Goal: Task Accomplishment & Management: Manage account settings

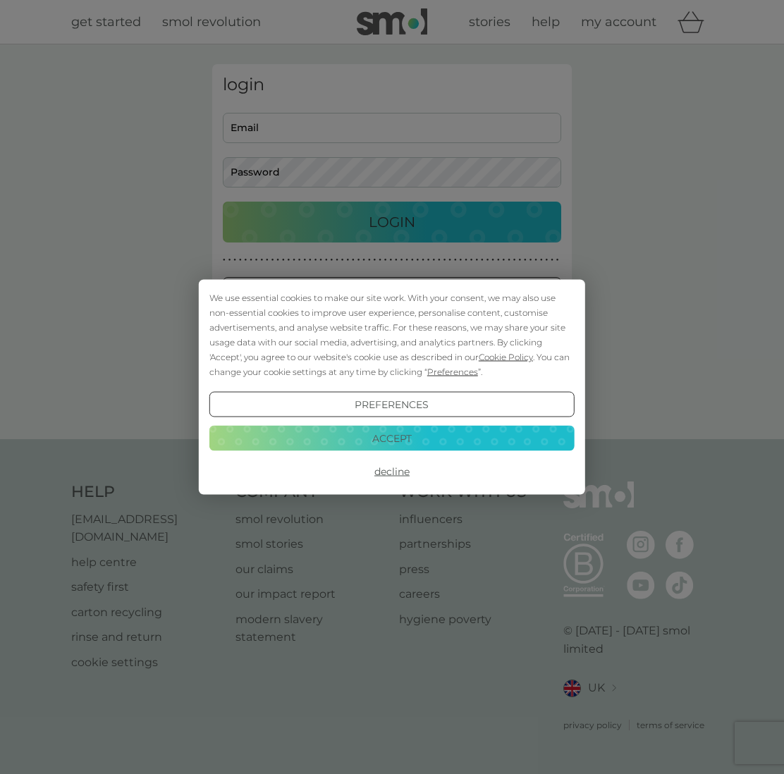
click at [424, 442] on button "Accept" at bounding box center [391, 437] width 365 height 25
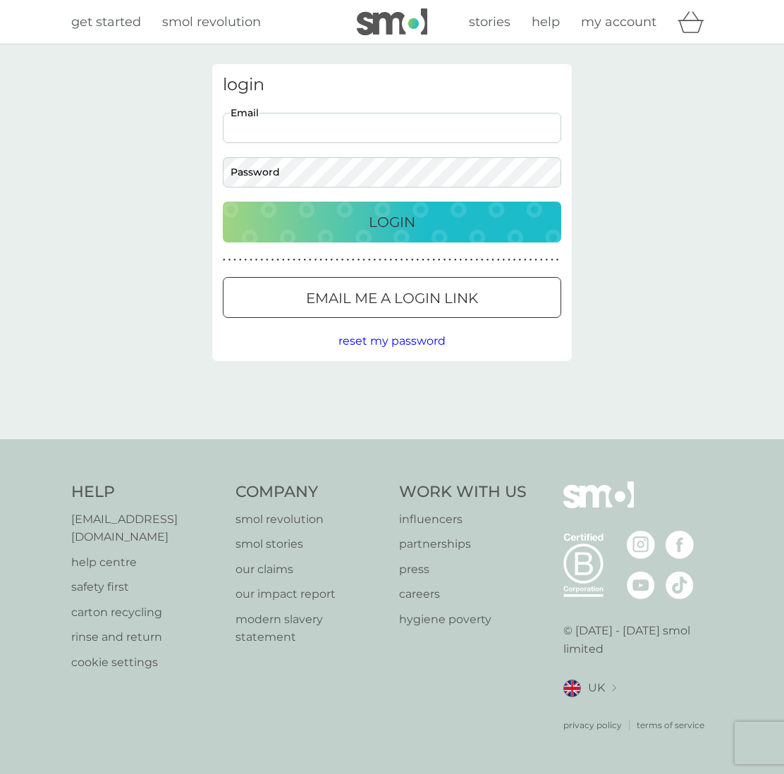
click at [302, 133] on input "Email" at bounding box center [392, 128] width 338 height 30
type input "beckyvowles.production@gmail.com"
click at [334, 231] on div "Login" at bounding box center [392, 222] width 310 height 23
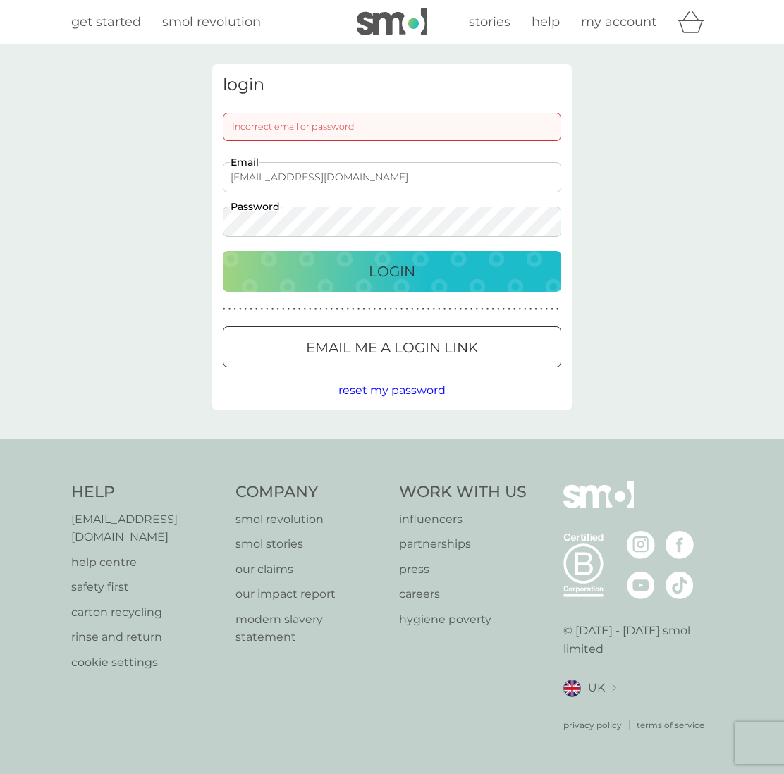
click at [199, 222] on div "login Incorrect email or password beckyvowles.production@gmail.com Email Passwo…" at bounding box center [392, 241] width 784 height 395
click at [223, 251] on button "Login" at bounding box center [392, 271] width 338 height 41
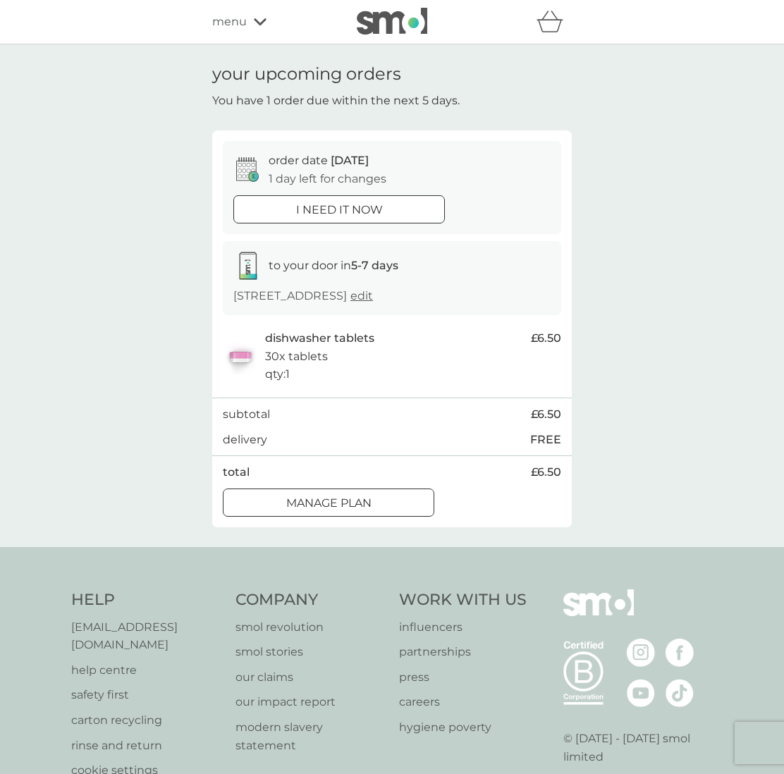
click at [369, 497] on p "Manage plan" at bounding box center [328, 503] width 85 height 18
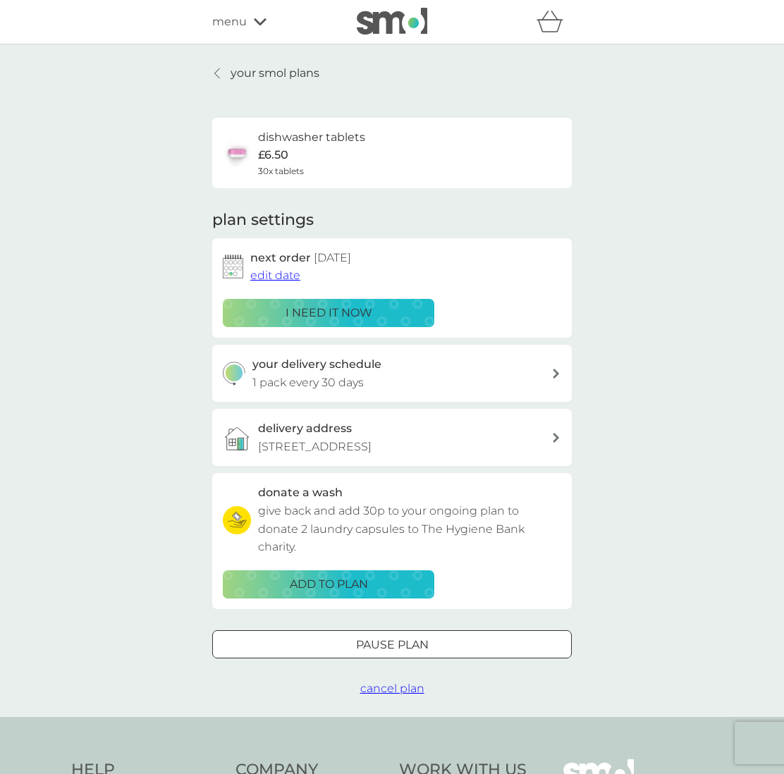
click at [290, 273] on span "edit date" at bounding box center [275, 275] width 50 height 13
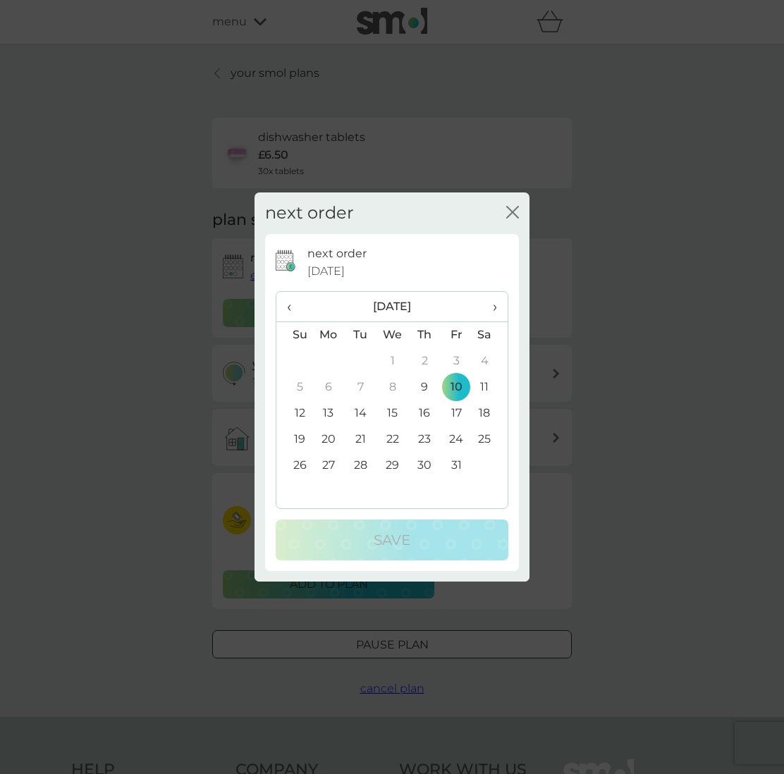
click at [452, 436] on td "24" at bounding box center [457, 439] width 32 height 26
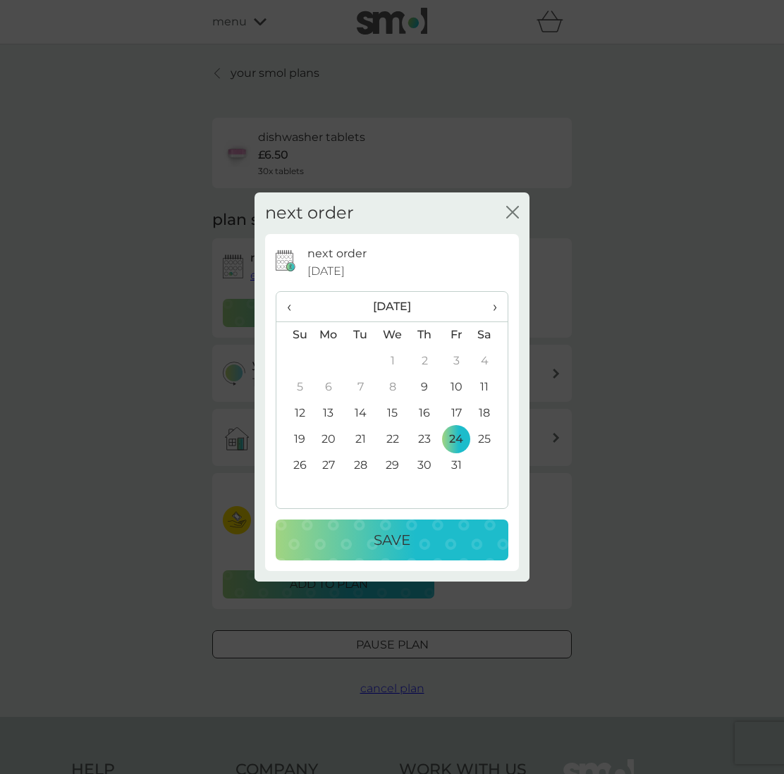
click at [457, 546] on div "Save" at bounding box center [392, 540] width 204 height 23
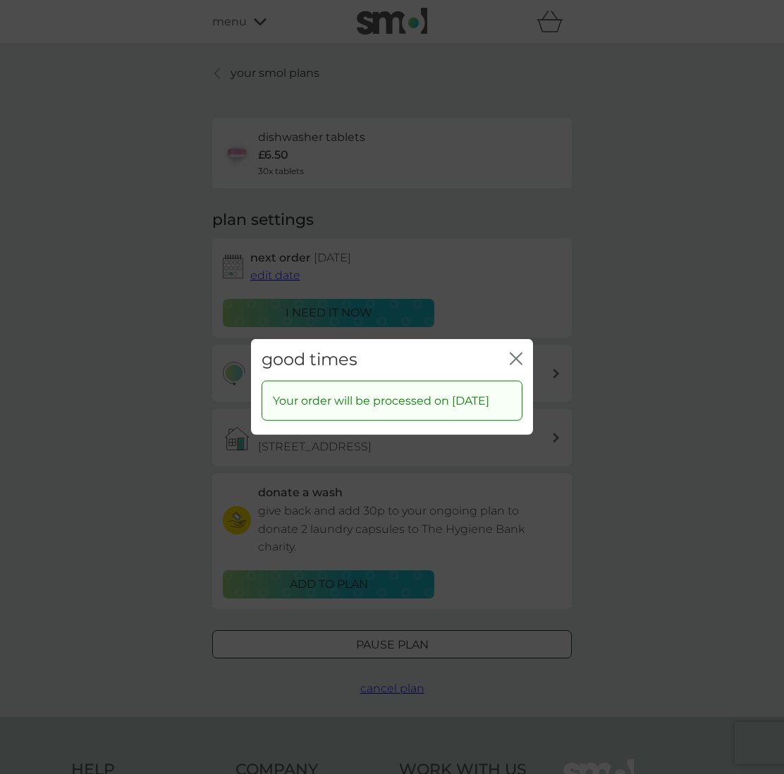
click at [513, 352] on icon "close" at bounding box center [516, 358] width 13 height 13
